Goal: Complete application form: Complete application form

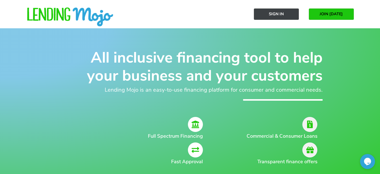
click at [280, 18] on link "Sign In" at bounding box center [276, 14] width 45 height 11
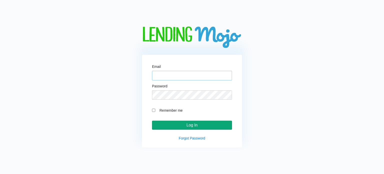
type input "[EMAIL_ADDRESS][DOMAIN_NAME]"
click at [188, 128] on input "Log In" at bounding box center [192, 125] width 80 height 9
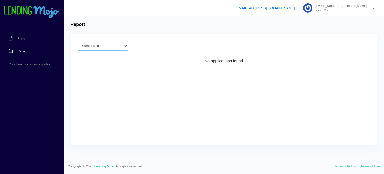
click at [112, 45] on select "Current Month [DATE] [DATE] [DATE] [DATE] [DATE] All time" at bounding box center [103, 46] width 50 height 10
click at [112, 45] on select "Current Month Aug 2025 Jul 2025 Jun 2025 May 2025 Apr 2025 All time" at bounding box center [103, 46] width 50 height 10
click at [31, 42] on link "Apply" at bounding box center [29, 38] width 59 height 13
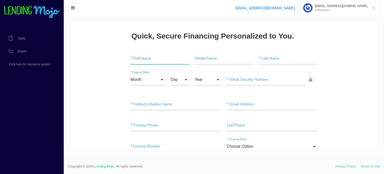
click at [160, 62] on input"] "text" at bounding box center [160, 59] width 59 height 12
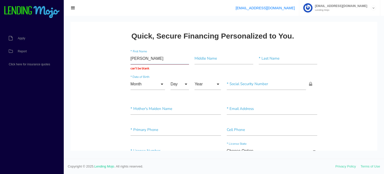
type input "Hugo"
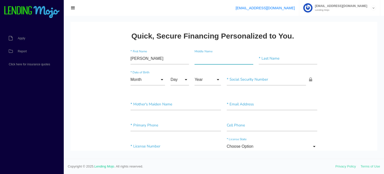
paste input"] "Alvaro Estrada"
type input"] "Alvaro Estrada"
click at [263, 59] on input"] "text" at bounding box center [288, 59] width 59 height 12
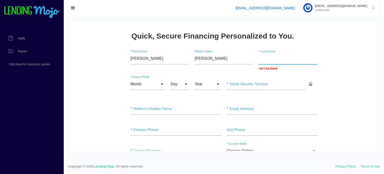
paste input "Montenegro"
type input "Montenegro"
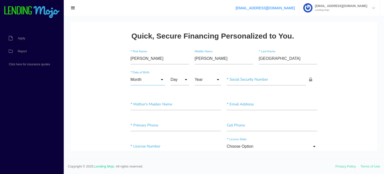
click at [135, 89] on div "Month Month Jan Feb March April May June July Aug Sept Oct Nov Dec Month Jan Fe…" at bounding box center [176, 80] width 96 height 21
click at [142, 78] on input "Month" at bounding box center [148, 80] width 35 height 12
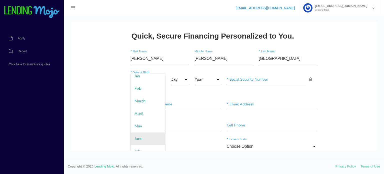
scroll to position [25, 0]
click at [143, 139] on span "July" at bounding box center [148, 142] width 35 height 13
type input "July"
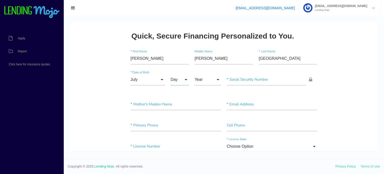
click at [176, 82] on input "Day" at bounding box center [180, 80] width 19 height 12
click at [178, 115] on span "11" at bounding box center [183, 117] width 25 height 13
type input "11"
click at [199, 86] on div "Year Year 2007 2006 2005 2004 2003 2002 2001 2000 1999 1998 1997 1996 1995 1994…" at bounding box center [208, 81] width 32 height 14
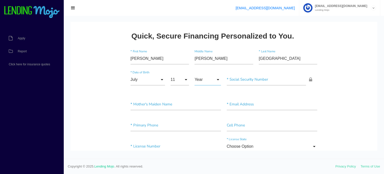
click at [200, 83] on input "Year" at bounding box center [208, 80] width 27 height 12
click at [206, 119] on span "1979" at bounding box center [208, 117] width 27 height 13
type input "1979"
click at [250, 77] on input"] "text" at bounding box center [267, 80] width 80 height 12
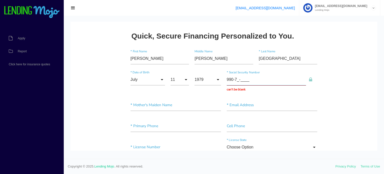
type input "990-73-____"
type input"] "7__-__-____"
type input "990-73-73__"
click at [210, 20] on div at bounding box center [224, 87] width 320 height 143
click at [260, 79] on input "text" at bounding box center [267, 80] width 80 height 12
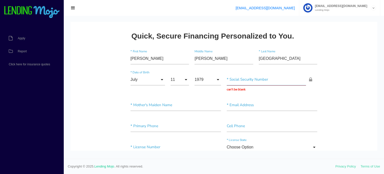
click at [245, 83] on input "text" at bounding box center [267, 80] width 80 height 12
type input "990-__-____"
type input"] "990-73-7386"
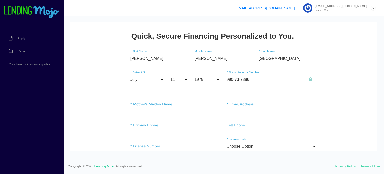
click at [165, 102] on input"] "text" at bounding box center [176, 105] width 91 height 12
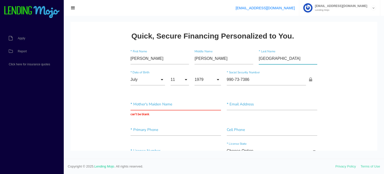
drag, startPoint x: 276, startPoint y: 60, endPoint x: 252, endPoint y: 59, distance: 23.8
click at [252, 59] on div "Hugo * First Name Alvaro Estrada Middle Name Montenegro * Last Name" at bounding box center [224, 59] width 193 height 21
click at [158, 104] on input "text" at bounding box center [176, 105] width 91 height 12
paste input "[GEOGRAPHIC_DATA]"
type input "[GEOGRAPHIC_DATA]"
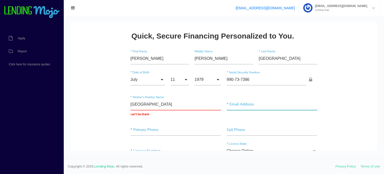
click at [240, 105] on input"] "text" at bounding box center [272, 105] width 91 height 12
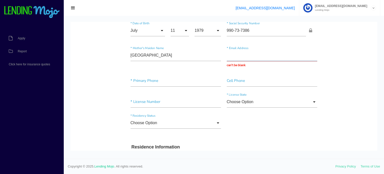
scroll to position [50, 0]
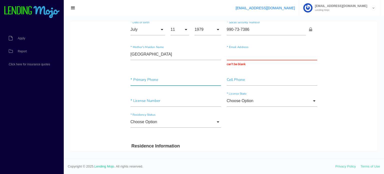
click at [150, 81] on input"] "text" at bounding box center [176, 80] width 91 height 12
type input"] "(336) 997-4167"
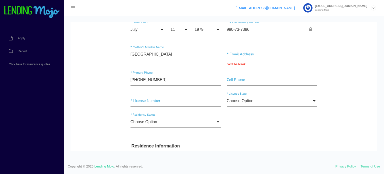
drag, startPoint x: 164, startPoint y: 79, endPoint x: 124, endPoint y: 76, distance: 40.6
click at [236, 83] on input"] "text" at bounding box center [272, 80] width 91 height 12
paste input"] "(336) 997-4167"
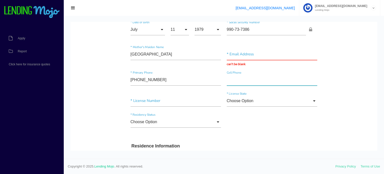
type input"] "(336) 997-4167"
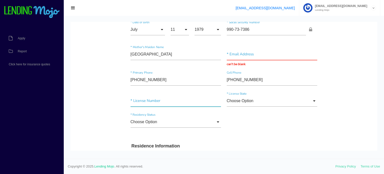
click at [158, 100] on input"] "text" at bounding box center [176, 101] width 91 height 12
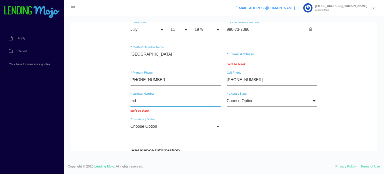
type input "m"
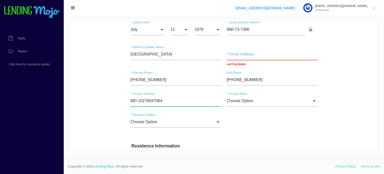
type input"] "MD-10276597084"
click at [293, 102] on div "Hugo * First Name Alvaro Estrada Middle Name Montenegro * Last Name July Month …" at bounding box center [224, 66] width 193 height 134
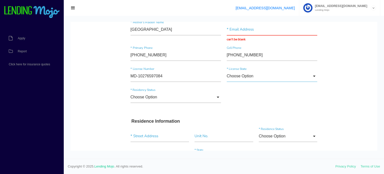
scroll to position [75, 0]
click at [266, 81] on div "Choose Option Choose Option Alaska Alabama Arkansas Arizona California Colorado…" at bounding box center [272, 77] width 96 height 14
click at [262, 76] on input "Choose Option" at bounding box center [272, 76] width 91 height 12
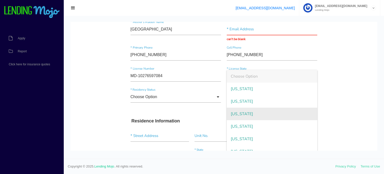
scroll to position [216, 0]
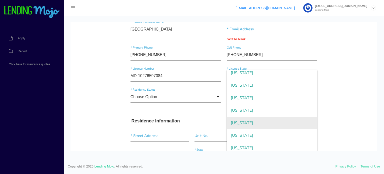
click at [248, 122] on span "Maryland" at bounding box center [272, 123] width 91 height 13
type input "Maryland"
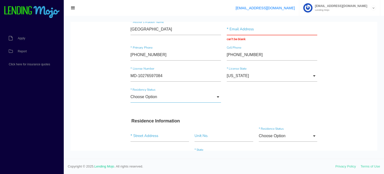
click at [161, 98] on input "Choose Option" at bounding box center [176, 97] width 91 height 12
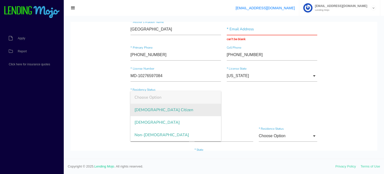
click at [147, 107] on span "US Citizen" at bounding box center [176, 110] width 91 height 13
type input "US Citizen"
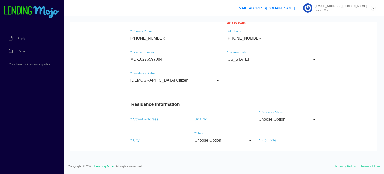
scroll to position [125, 0]
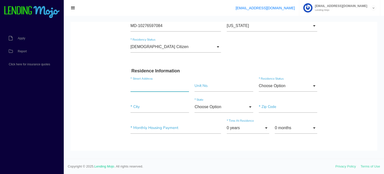
click at [131, 89] on input "text" at bounding box center [160, 86] width 59 height 12
click at [135, 86] on input "text" at bounding box center [160, 86] width 59 height 12
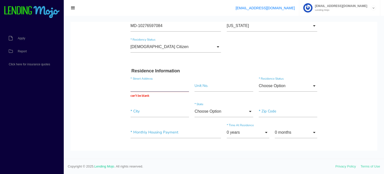
paste input "(336) 997-4167"
drag, startPoint x: 161, startPoint y: 85, endPoint x: 132, endPoint y: 85, distance: 28.8
click at [132, 85] on input "(336) 997-4167" at bounding box center [160, 86] width 59 height 12
type input "("
paste input "730 Lacocok Ave"
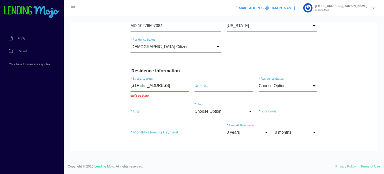
type input "730 Lacocok Ave"
click at [274, 87] on input "Choose Option" at bounding box center [288, 86] width 59 height 12
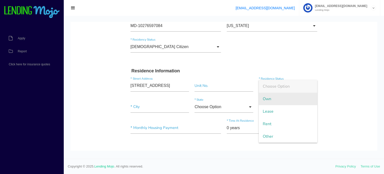
click at [269, 95] on span "Own" at bounding box center [288, 99] width 59 height 13
type input "Own"
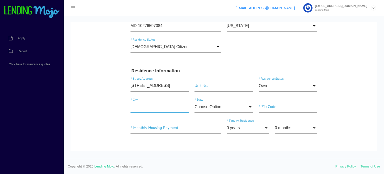
click at [153, 108] on input"] "text" at bounding box center [160, 107] width 59 height 12
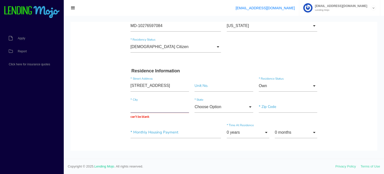
paste input "Rural Hall"
type input "Rural Hall"
click at [195, 108] on input "Choose Option" at bounding box center [224, 107] width 59 height 12
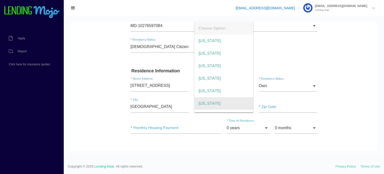
scroll to position [311, 0]
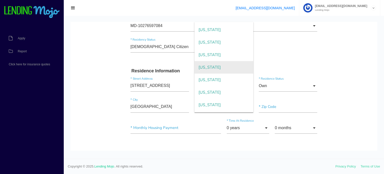
click at [212, 70] on span "North Carolina" at bounding box center [224, 67] width 59 height 13
type input "North Carolina"
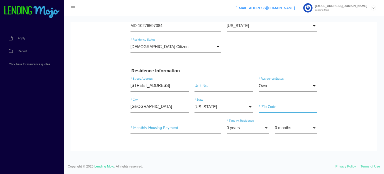
click at [263, 101] on input"] "text" at bounding box center [288, 107] width 59 height 12
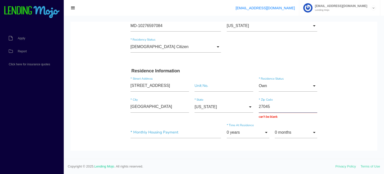
type input "27045"
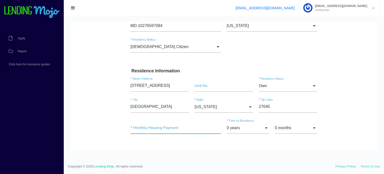
click at [155, 132] on input"] "text" at bounding box center [176, 128] width 91 height 12
type input "$1,000.00"
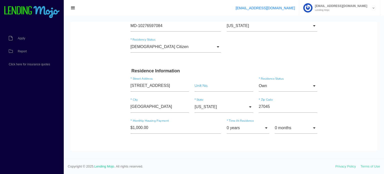
click at [207, 135] on div "$1,000.00 * Monthly Housing Payment 0 years 0 years 1 year 2 years 3 years 4 ye…" at bounding box center [224, 130] width 193 height 25
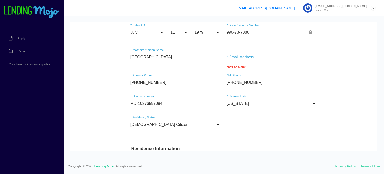
scroll to position [0, 0]
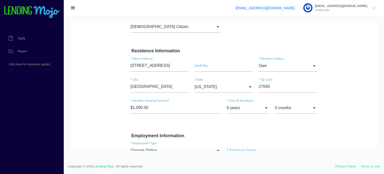
scroll to position [150, 0]
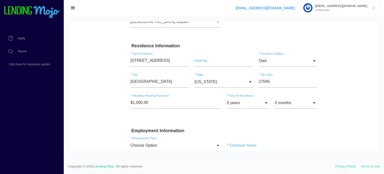
click at [221, 117] on div "$1,000.00 * Monthly Housing Payment 0 years 0 years 1 year 2 years 3 years 4 ye…" at bounding box center [224, 105] width 193 height 25
click at [229, 116] on div "$1,000.00 * Monthly Housing Payment 0 years 0 years 1 year 2 years 3 years 4 ye…" at bounding box center [224, 105] width 193 height 25
click at [241, 105] on input "0 years" at bounding box center [248, 103] width 43 height 12
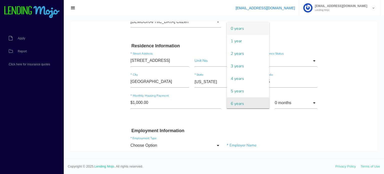
scroll to position [25, 0]
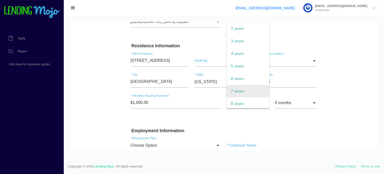
click at [242, 90] on span "7 years" at bounding box center [248, 91] width 43 height 13
type input "7 years"
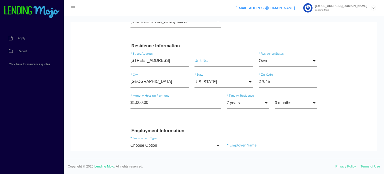
click at [225, 117] on div "$1,000.00 * Monthly Housing Payment 7 years 0 years 1 year 2 years 3 years 4 ye…" at bounding box center [224, 105] width 193 height 25
click at [279, 103] on input "0 months" at bounding box center [296, 103] width 43 height 12
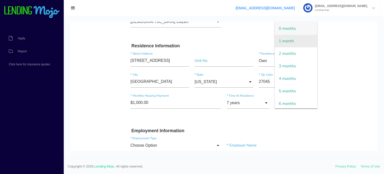
click at [286, 40] on span "1 month" at bounding box center [296, 41] width 43 height 13
type input "1 month"
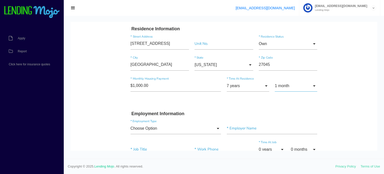
scroll to position [175, 0]
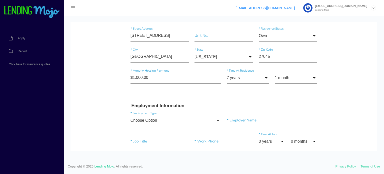
click at [161, 119] on input "Choose Option" at bounding box center [176, 121] width 91 height 12
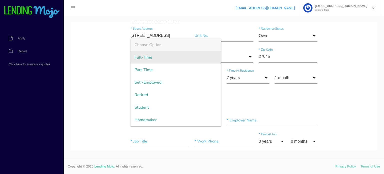
click at [145, 59] on span "Full-Time" at bounding box center [176, 57] width 91 height 13
type input "Full-Time"
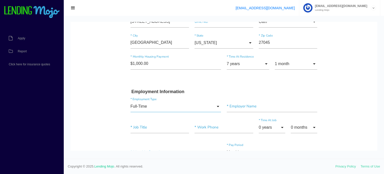
scroll to position [200, 0]
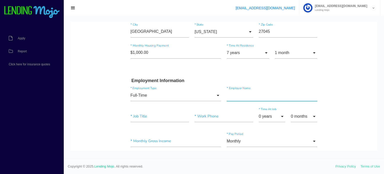
click at [231, 96] on input"] "text" at bounding box center [272, 96] width 91 height 12
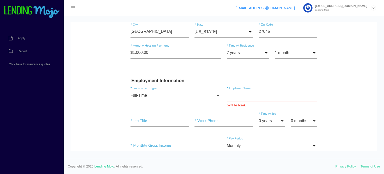
paste input "HMN Paint Corp"
type input "HMN Paint Corp"
click at [149, 117] on input"] "text" at bounding box center [160, 121] width 59 height 12
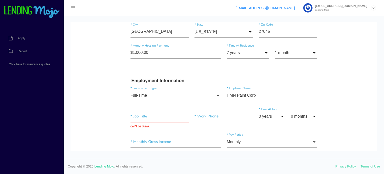
click at [142, 97] on input "Full-Time" at bounding box center [176, 96] width 91 height 12
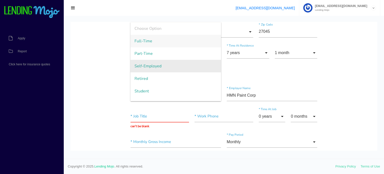
click at [150, 69] on span "Self-Employed" at bounding box center [176, 66] width 91 height 13
type input "Self-Employed"
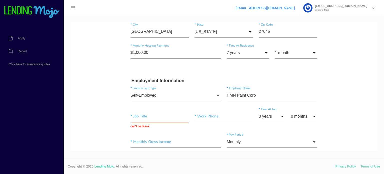
click at [147, 113] on input "text" at bounding box center [160, 117] width 59 height 12
click at [101, 113] on body "Quick, Secure Financing Personalized to You. Hugo * First Name Alvaro Estrada M…" at bounding box center [224, 153] width 307 height 662
click at [132, 116] on input "text" at bounding box center [160, 117] width 59 height 12
click at [151, 115] on input "text" at bounding box center [160, 117] width 59 height 12
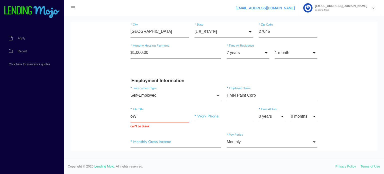
type input "o"
type input "n"
click at [153, 116] on input "owner" at bounding box center [160, 117] width 59 height 12
type input "owner"
click at [199, 126] on div "owner * Job Title * Work Phone 0 years 0 years 1 year 2 years 3 years 4 years 5…" at bounding box center [224, 119] width 193 height 25
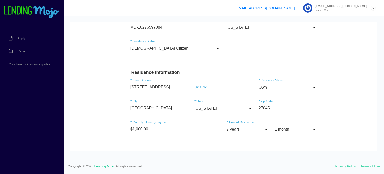
scroll to position [50, 0]
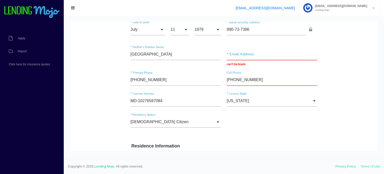
drag, startPoint x: 253, startPoint y: 81, endPoint x: 221, endPoint y: 80, distance: 32.0
click at [221, 80] on div "(336) 997-4167 * Primary Phone (336) 997-4167 Cell Phone" at bounding box center [224, 80] width 193 height 21
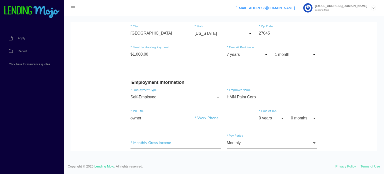
scroll to position [225, 0]
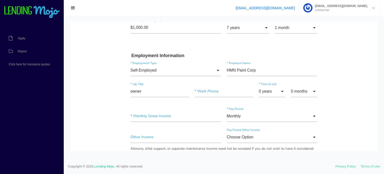
click at [200, 97] on div "* Work Phone" at bounding box center [224, 93] width 64 height 14
click at [199, 92] on input"] "text" at bounding box center [224, 92] width 59 height 12
paste input"] "(336) 997-4167"
type input"] "(336) 997-4167"
click at [330, 92] on body "Quick, Secure Financing Personalized to You. Hugo * First Name Alvaro Estrada M…" at bounding box center [224, 127] width 307 height 661
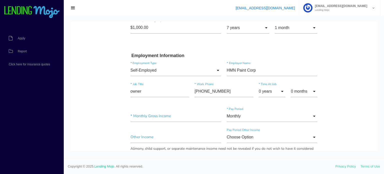
click at [95, 94] on body "Quick, Secure Financing Personalized to You. Hugo * First Name Alvaro Estrada M…" at bounding box center [224, 127] width 307 height 661
click at [262, 91] on input "0 years" at bounding box center [272, 92] width 27 height 12
click at [266, 106] on div "owner * Job Title (336) 997-4167 * Work Phone 0 years 0 years 1 year 2 years 3 …" at bounding box center [224, 94] width 193 height 25
click at [264, 98] on div "0 years 0 years 1 year 2 years 3 years 4 years 5 years 6 years 7 years 8 years …" at bounding box center [272, 93] width 32 height 14
click at [273, 92] on input "0 years" at bounding box center [272, 92] width 27 height 12
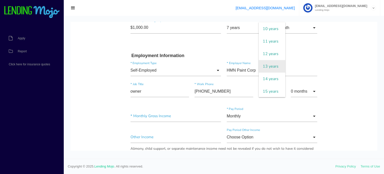
scroll to position [125, 0]
click at [267, 72] on span "13 years" at bounding box center [272, 66] width 27 height 13
type input "13 years"
click at [295, 91] on input "0 months" at bounding box center [304, 92] width 27 height 12
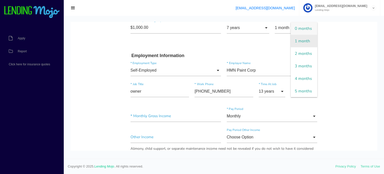
click at [292, 47] on span "1 month" at bounding box center [304, 41] width 27 height 13
type input "1 month"
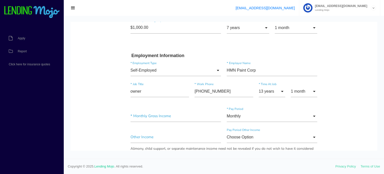
drag, startPoint x: 77, startPoint y: 99, endPoint x: 110, endPoint y: 100, distance: 33.0
click at [77, 99] on body "Quick, Secure Financing Personalized to You. Hugo * First Name Alvaro Estrada M…" at bounding box center [224, 127] width 307 height 661
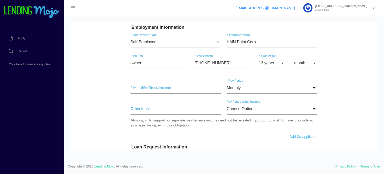
scroll to position [275, 0]
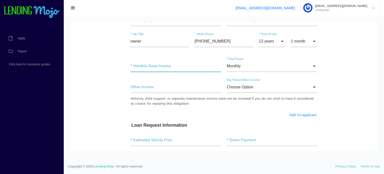
click at [140, 66] on input"] "text" at bounding box center [176, 66] width 91 height 12
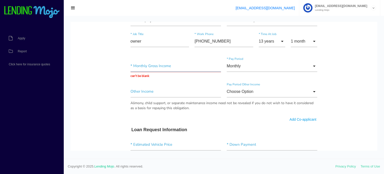
click at [164, 68] on input "text" at bounding box center [176, 66] width 91 height 12
type input "$16,700.00"
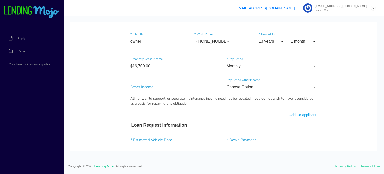
click at [244, 70] on input "Monthly" at bounding box center [272, 66] width 91 height 12
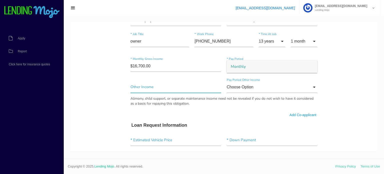
click at [181, 81] on input"] "text" at bounding box center [176, 87] width 91 height 12
click at [147, 90] on input"] "text" at bounding box center [176, 87] width 91 height 12
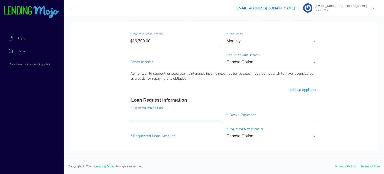
click at [141, 115] on input"] "text" at bounding box center [176, 115] width 91 height 12
type input"] "$50,900.00"
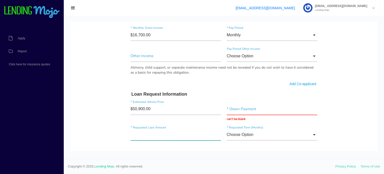
scroll to position [325, 0]
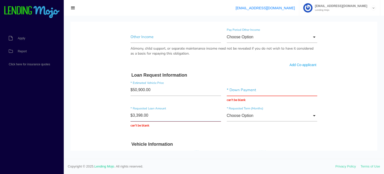
type input "$33,982.00"
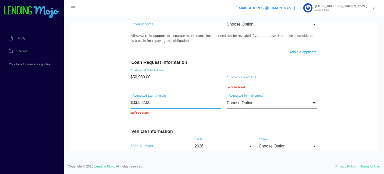
scroll to position [350, 0]
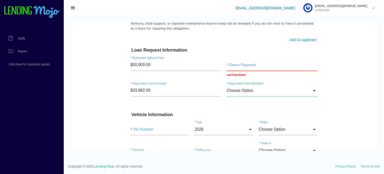
click at [234, 90] on input "Choose Option" at bounding box center [272, 91] width 91 height 12
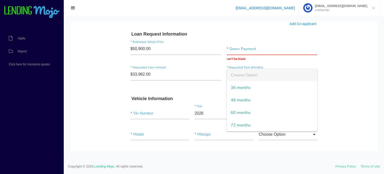
scroll to position [375, 0]
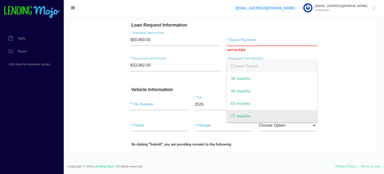
click at [236, 113] on span "72 months" at bounding box center [272, 116] width 91 height 13
type input "72 months"
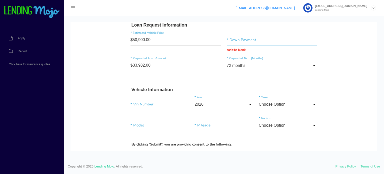
click at [235, 38] on input "text" at bounding box center [272, 40] width 91 height 12
type input "$0.00"
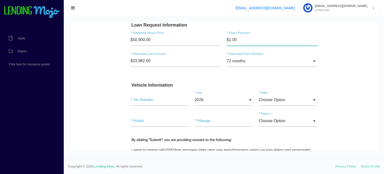
click at [235, 41] on input"] "$1.00" at bounding box center [272, 40] width 91 height 12
type input"] "$0.00"
click at [215, 84] on h3 "Vehicle Information" at bounding box center [224, 86] width 185 height 6
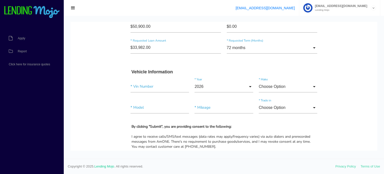
scroll to position [400, 0]
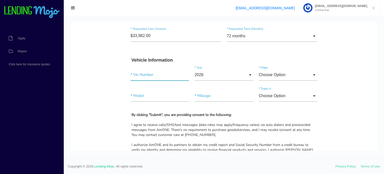
click at [160, 75] on input"] "text" at bounding box center [160, 75] width 59 height 12
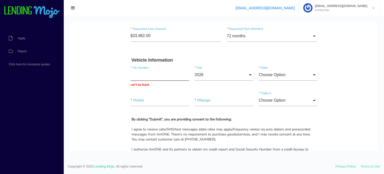
paste input "[US_VEHICLE_IDENTIFICATION_NUMBER]"
type input "[US_VEHICLE_IDENTIFICATION_NUMBER]"
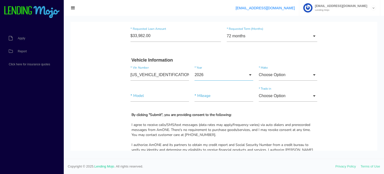
click at [198, 79] on input "2026" at bounding box center [224, 75] width 59 height 12
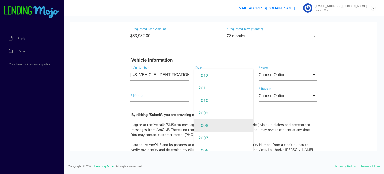
scroll to position [175, 0]
click at [202, 127] on span "2008" at bounding box center [224, 125] width 59 height 13
type input "2008"
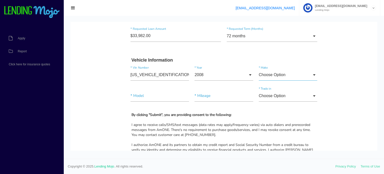
click at [278, 71] on input "Choose Option" at bounding box center [288, 75] width 59 height 12
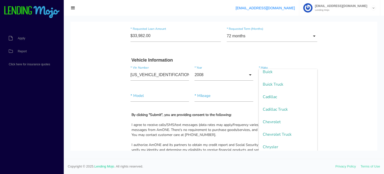
scroll to position [150, 0]
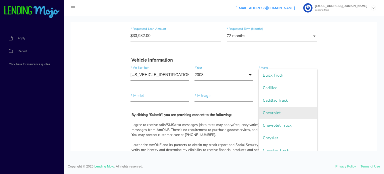
click at [269, 114] on span "Chevrolet" at bounding box center [288, 113] width 59 height 13
type input "Chevrolet"
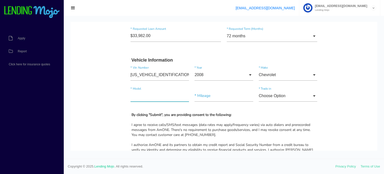
click at [178, 99] on input"] "text" at bounding box center [160, 96] width 59 height 12
type input"] "Corvette Z06"
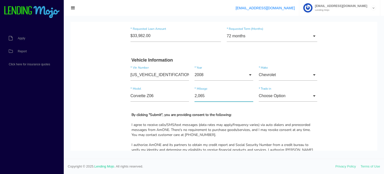
type input"] "20,650"
click at [288, 98] on input "Choose Option" at bounding box center [288, 96] width 59 height 12
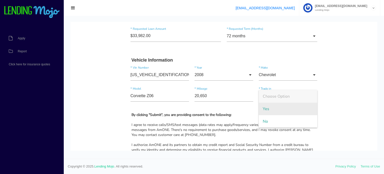
click at [270, 110] on span "Yes" at bounding box center [288, 109] width 59 height 13
type input "Yes"
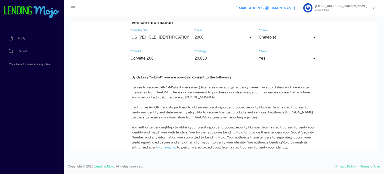
scroll to position [450, 0]
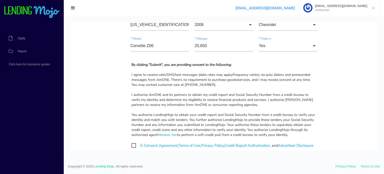
click at [133, 145] on span "E-Consent Agreement , Terms of Use , Privacy Policy , Credit Report Authorizati…" at bounding box center [223, 145] width 182 height 6
checkbox input "true"
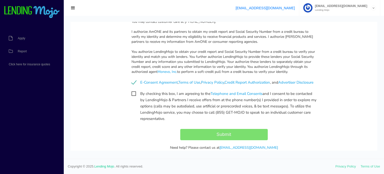
scroll to position [525, 0]
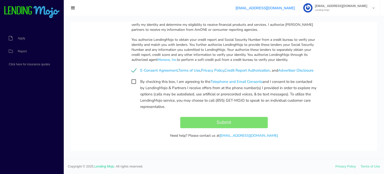
click at [129, 87] on div "By checking this box, I am agreeing to the Telephone and Email Consents and I c…" at bounding box center [224, 94] width 193 height 31
click at [132, 85] on span "By checking this box, I am agreeing to the Telephone and Email Consents and I c…" at bounding box center [224, 82] width 185 height 6
checkbox input "true"
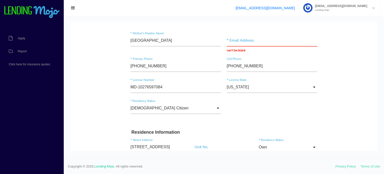
scroll to position [25, 0]
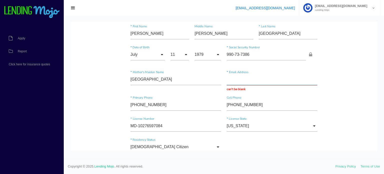
click at [232, 82] on input "text" at bounding box center [272, 80] width 91 height 12
paste input "hugomontenegrohmcorp@gmail.com"
type input "hugomontenegrohmcorp@gmail.com"
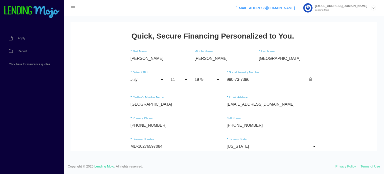
scroll to position [0, 0]
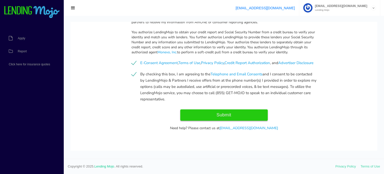
scroll to position [533, 0]
click at [208, 114] on input "Submit" at bounding box center [224, 114] width 88 height 11
type input "Submitting..."
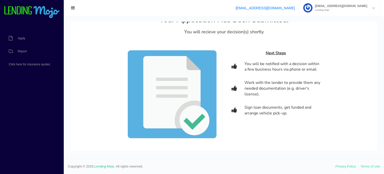
scroll to position [0, 0]
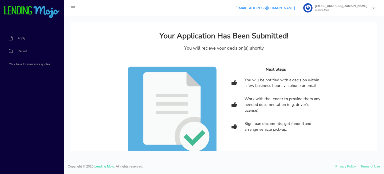
click at [36, 79] on ul "Apply Report Click here for insurance quotes" at bounding box center [29, 51] width 59 height 70
click at [17, 39] on link "Apply" at bounding box center [29, 38] width 59 height 13
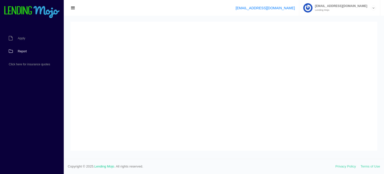
click at [20, 51] on span "Report" at bounding box center [22, 51] width 9 height 3
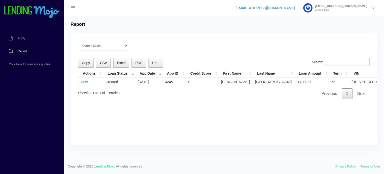
click at [85, 83] on td "view" at bounding box center [90, 82] width 25 height 8
click at [84, 83] on link "view" at bounding box center [84, 82] width 7 height 4
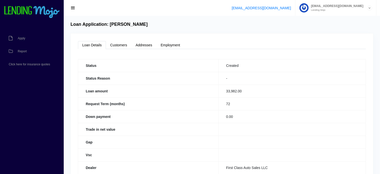
click at [92, 46] on link "Loan Details" at bounding box center [92, 45] width 28 height 8
click at [22, 53] on link "Report" at bounding box center [29, 51] width 59 height 13
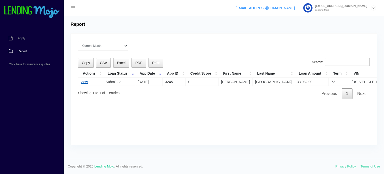
click at [84, 83] on link "view" at bounding box center [84, 82] width 7 height 4
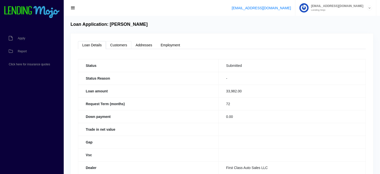
click at [121, 48] on link "Customers" at bounding box center [119, 45] width 26 height 8
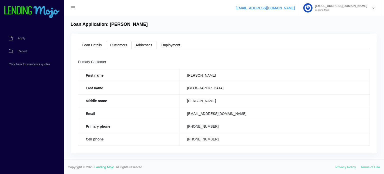
click at [142, 46] on link "Addresses" at bounding box center [144, 45] width 25 height 8
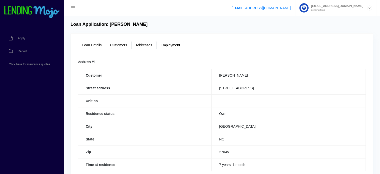
click at [167, 46] on link "Employment" at bounding box center [171, 45] width 28 height 8
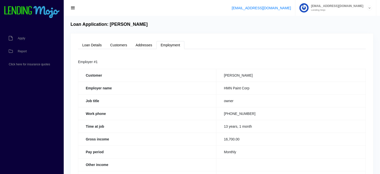
click at [167, 46] on link "Employment" at bounding box center [171, 45] width 28 height 8
click at [23, 53] on link "Report" at bounding box center [29, 51] width 59 height 13
